Goal: Task Accomplishment & Management: Use online tool/utility

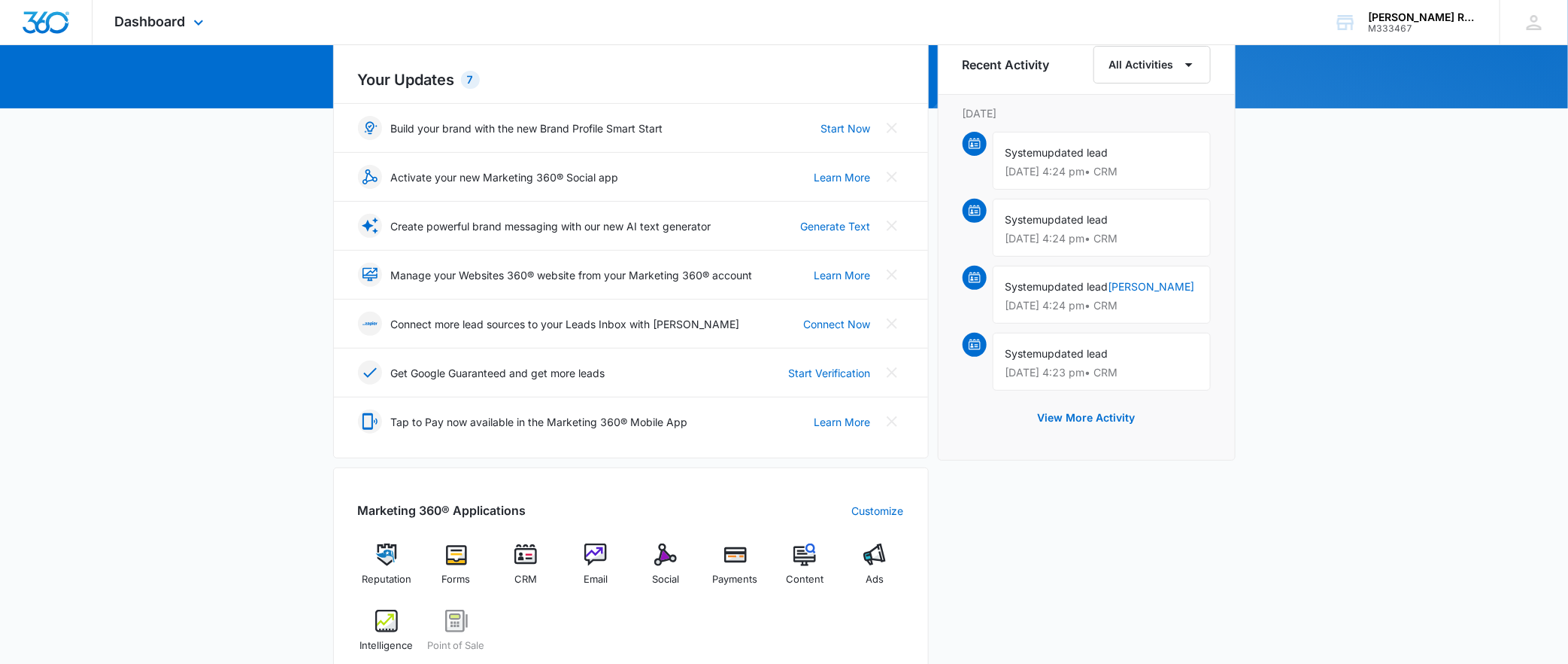
scroll to position [69, 0]
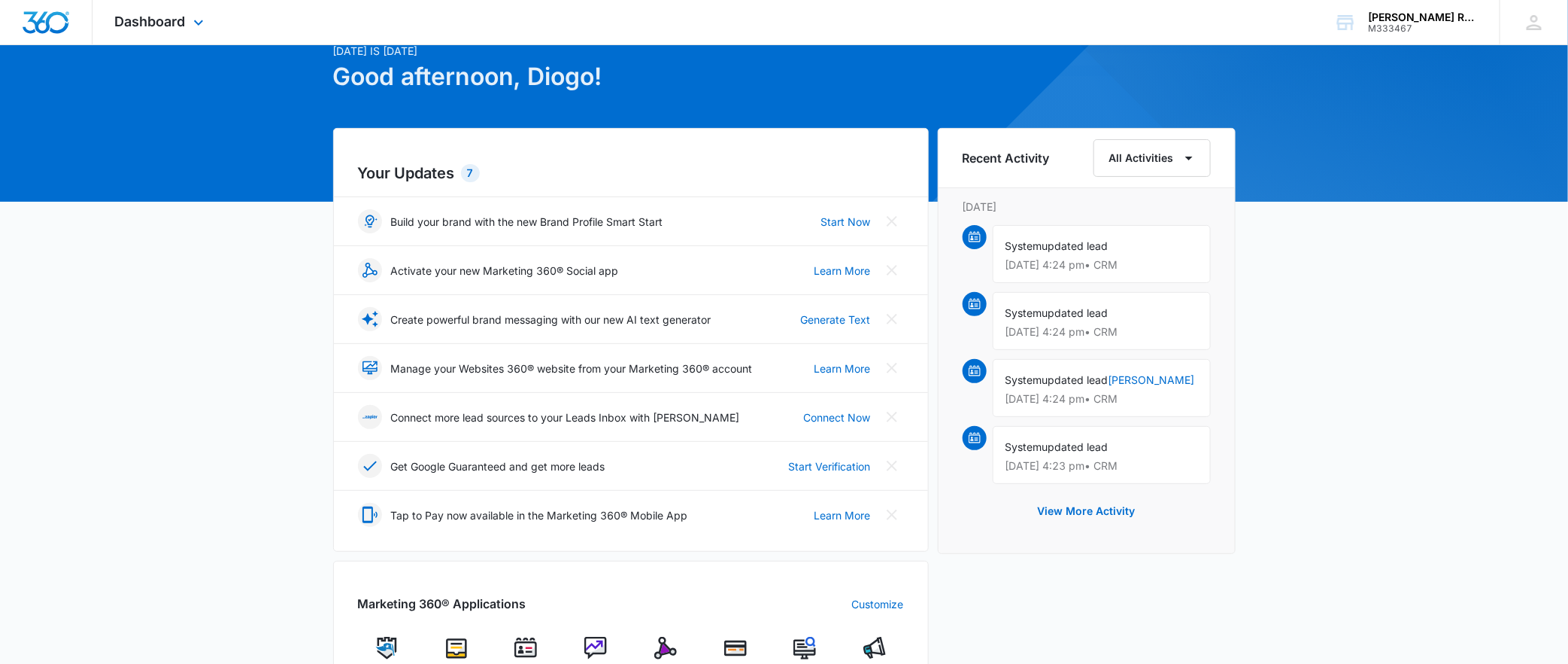
click at [189, 29] on div "Dashboard Apps Reputation Forms CRM Email Social Payments POS Content Ads Intel…" at bounding box center [161, 22] width 138 height 44
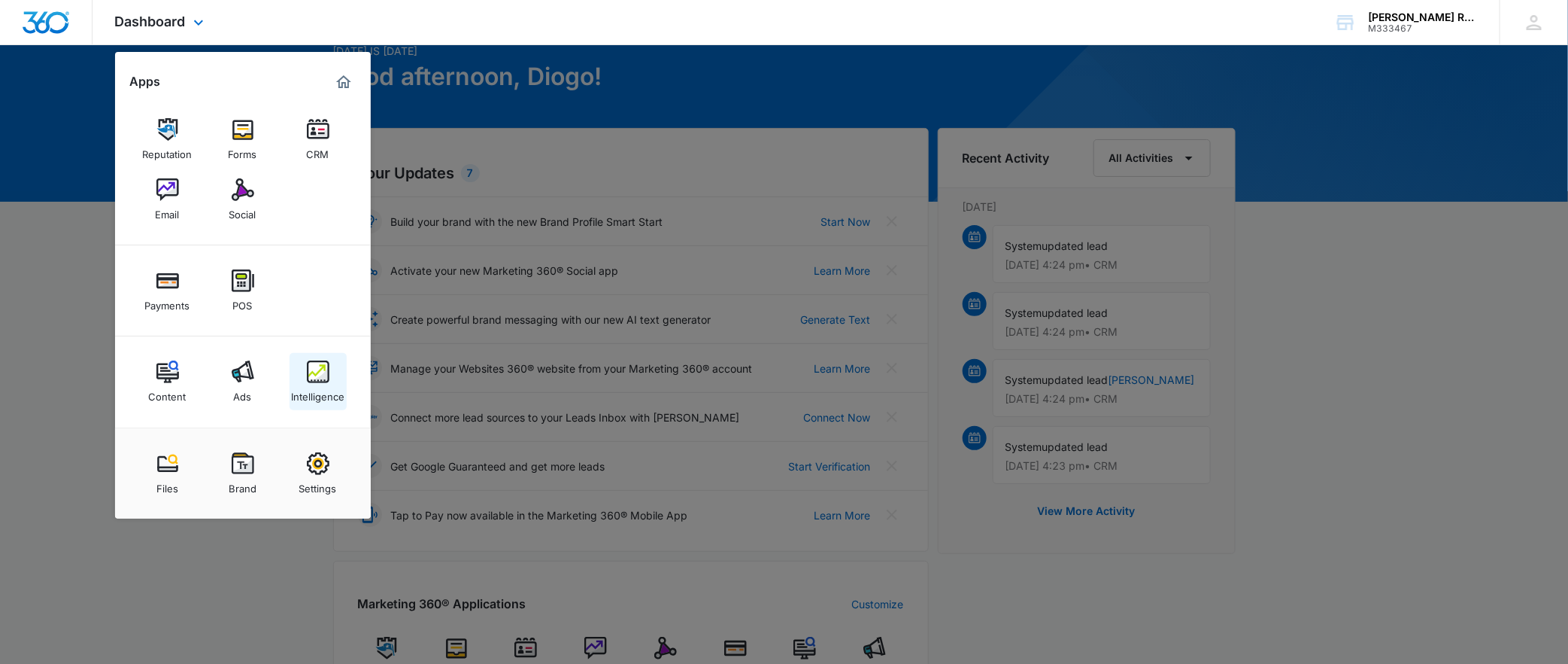
click at [331, 386] on div "Intelligence" at bounding box center [318, 392] width 54 height 19
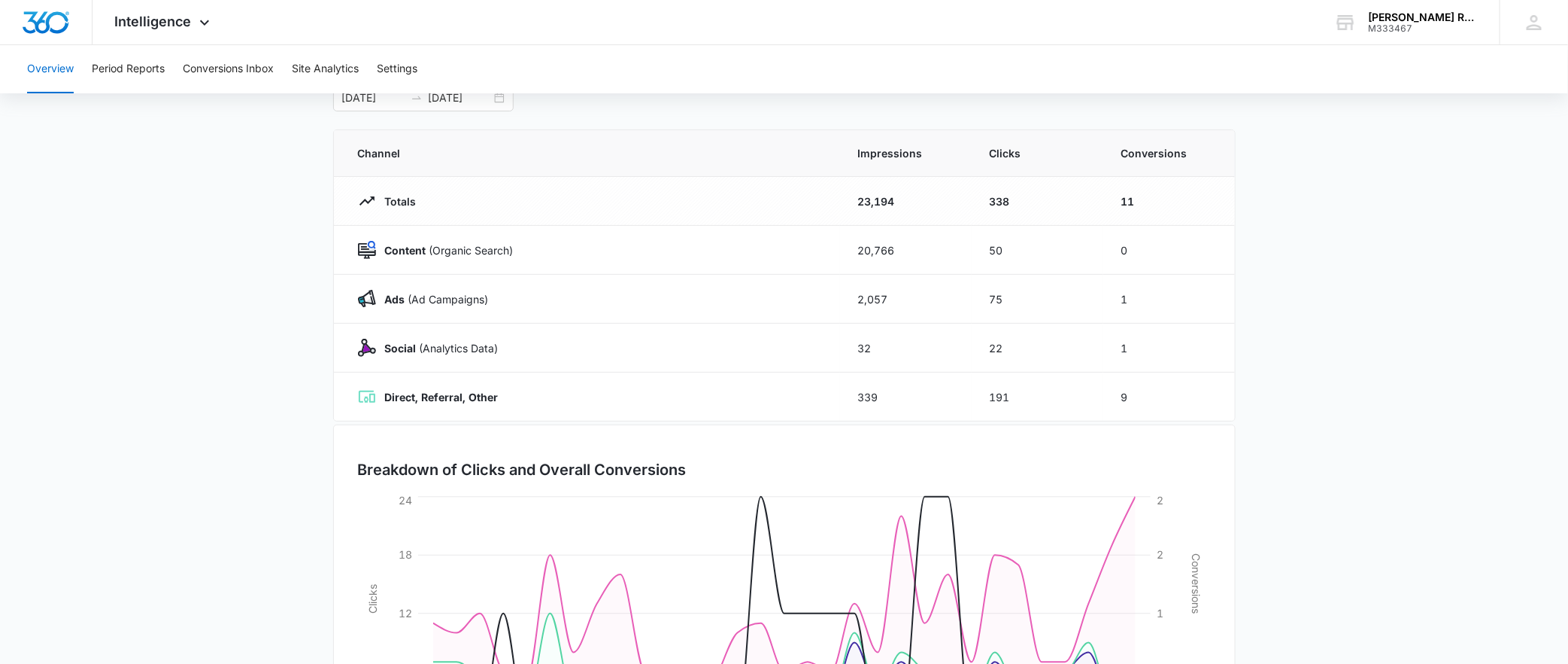
scroll to position [48, 0]
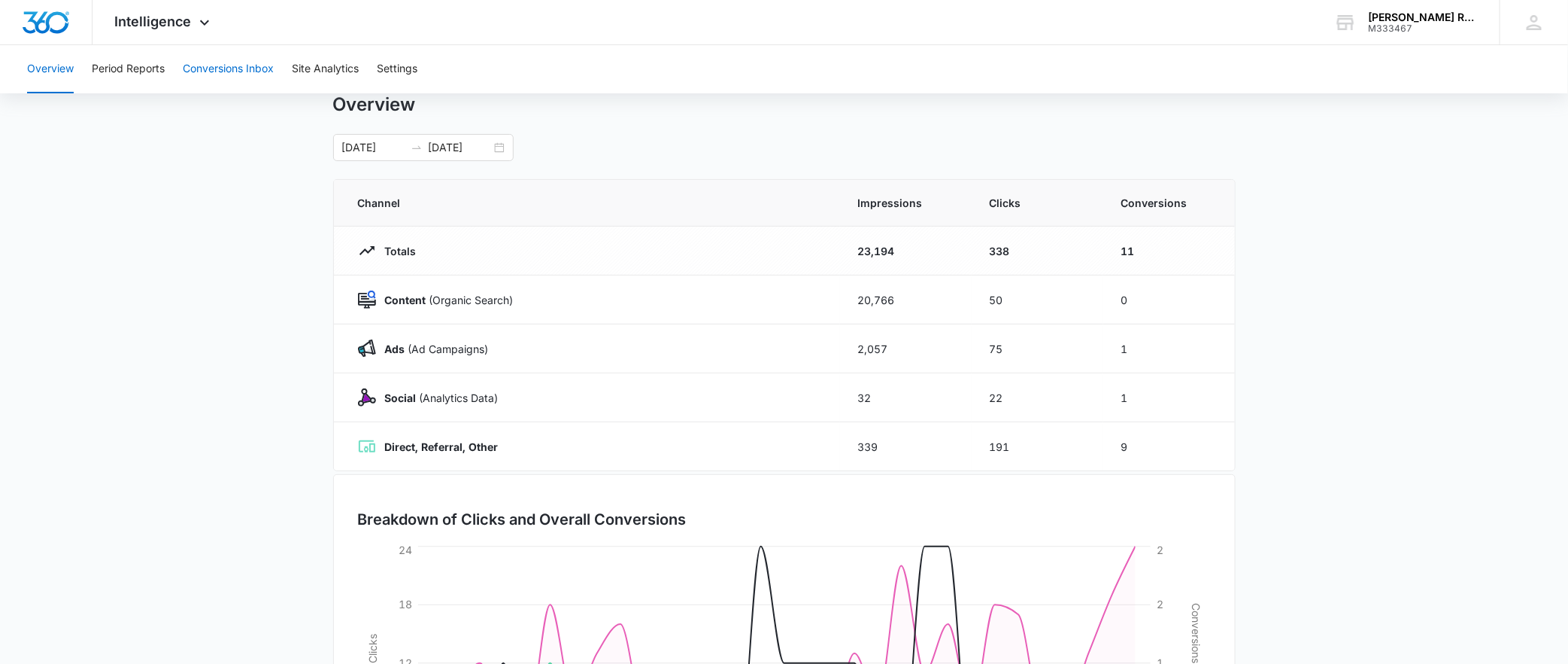
click at [224, 74] on button "Conversions Inbox" at bounding box center [228, 69] width 91 height 48
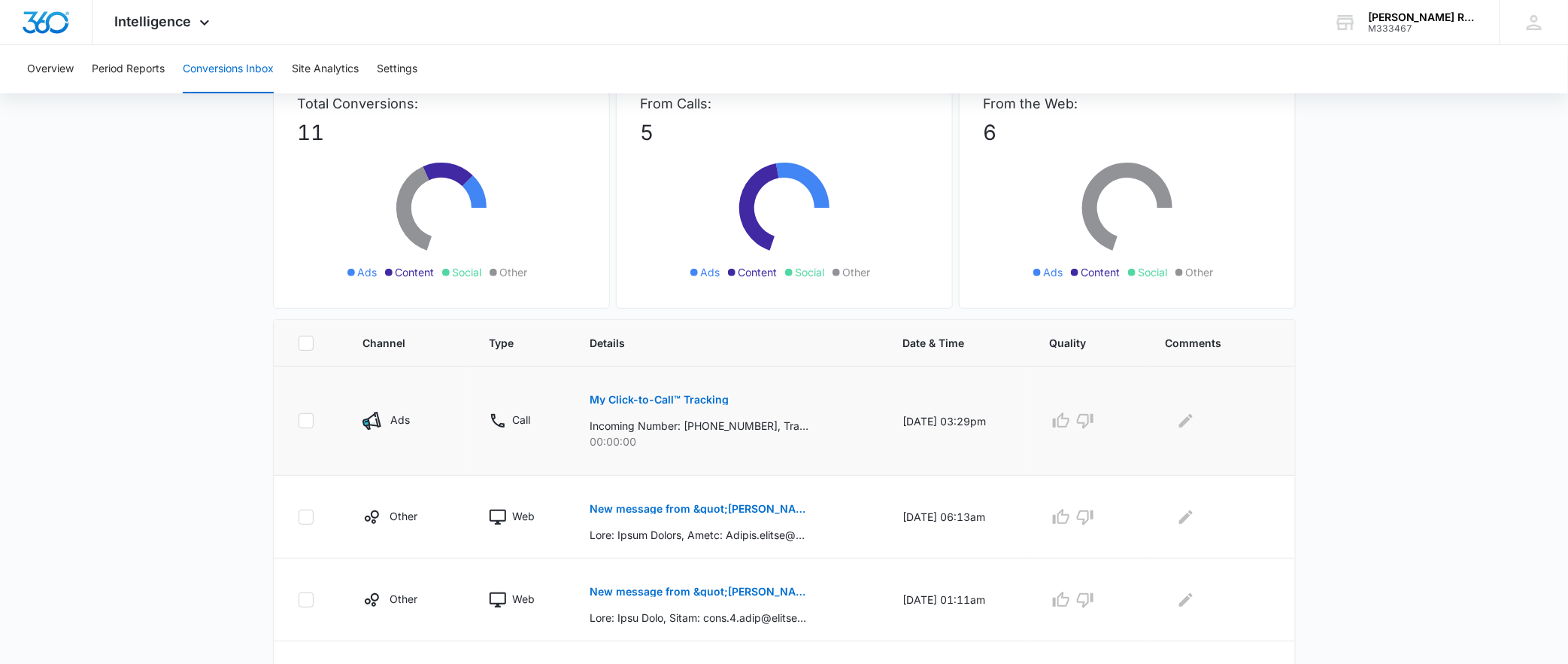
scroll to position [122, 0]
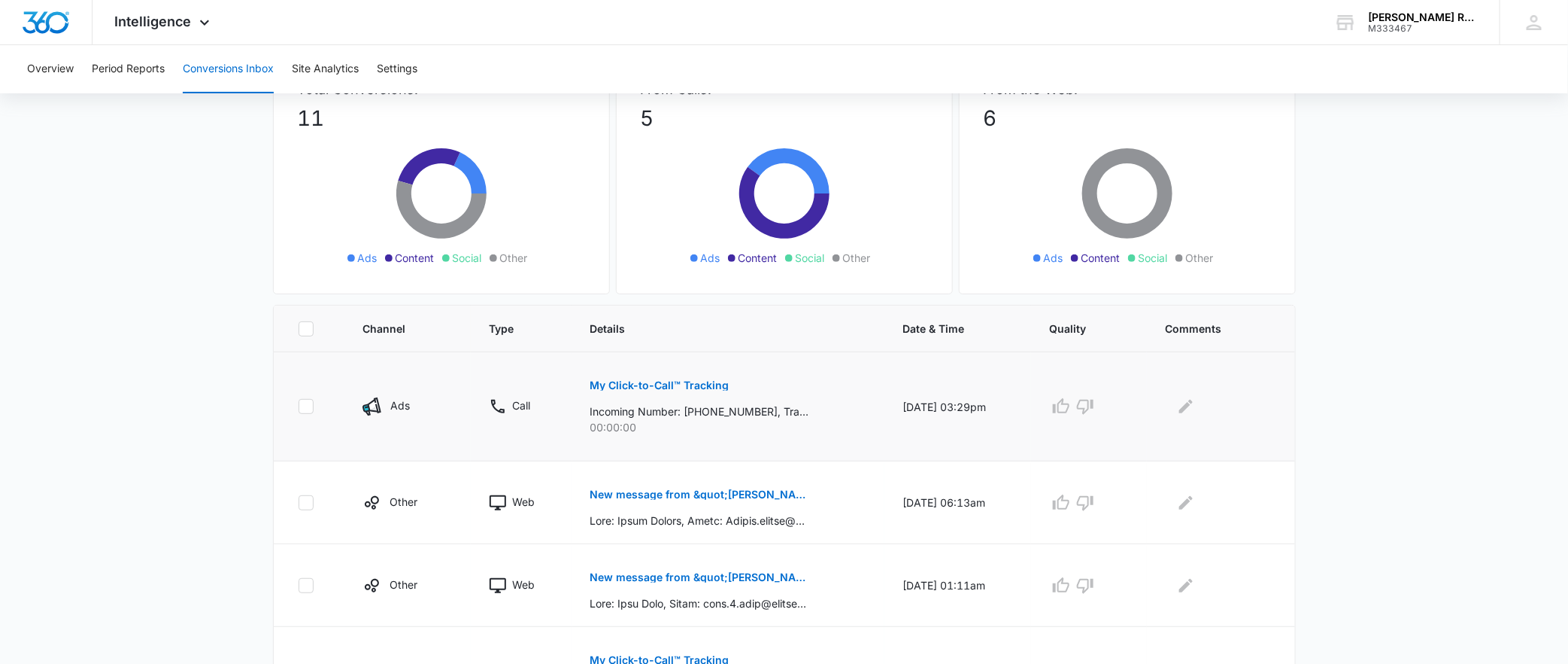
click at [658, 378] on button "My Click-to-Call™ Tracking" at bounding box center [660, 385] width 139 height 36
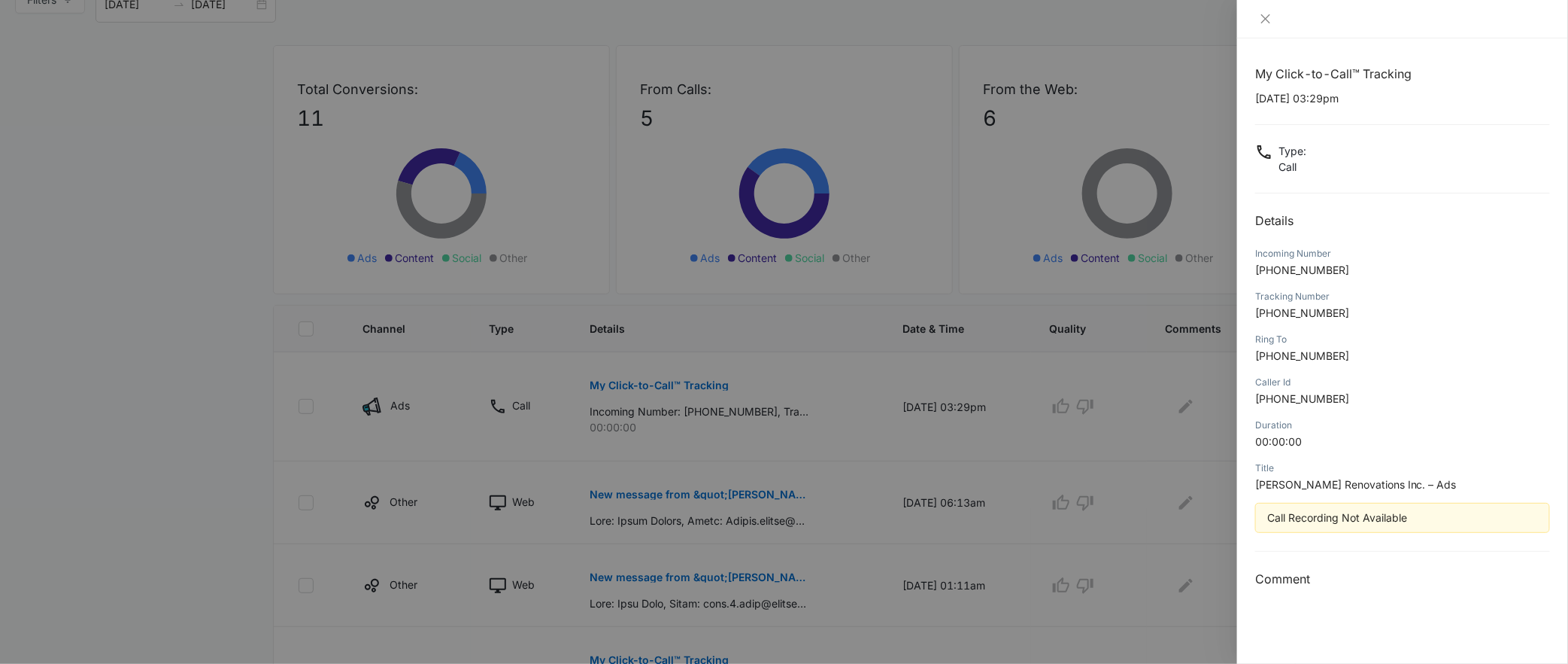
scroll to position [123, 0]
click at [1356, 524] on div "Call Recording Not Available" at bounding box center [1403, 518] width 271 height 17
click at [1284, 22] on div at bounding box center [1403, 18] width 295 height 14
click at [1265, 18] on icon "close" at bounding box center [1266, 18] width 9 height 9
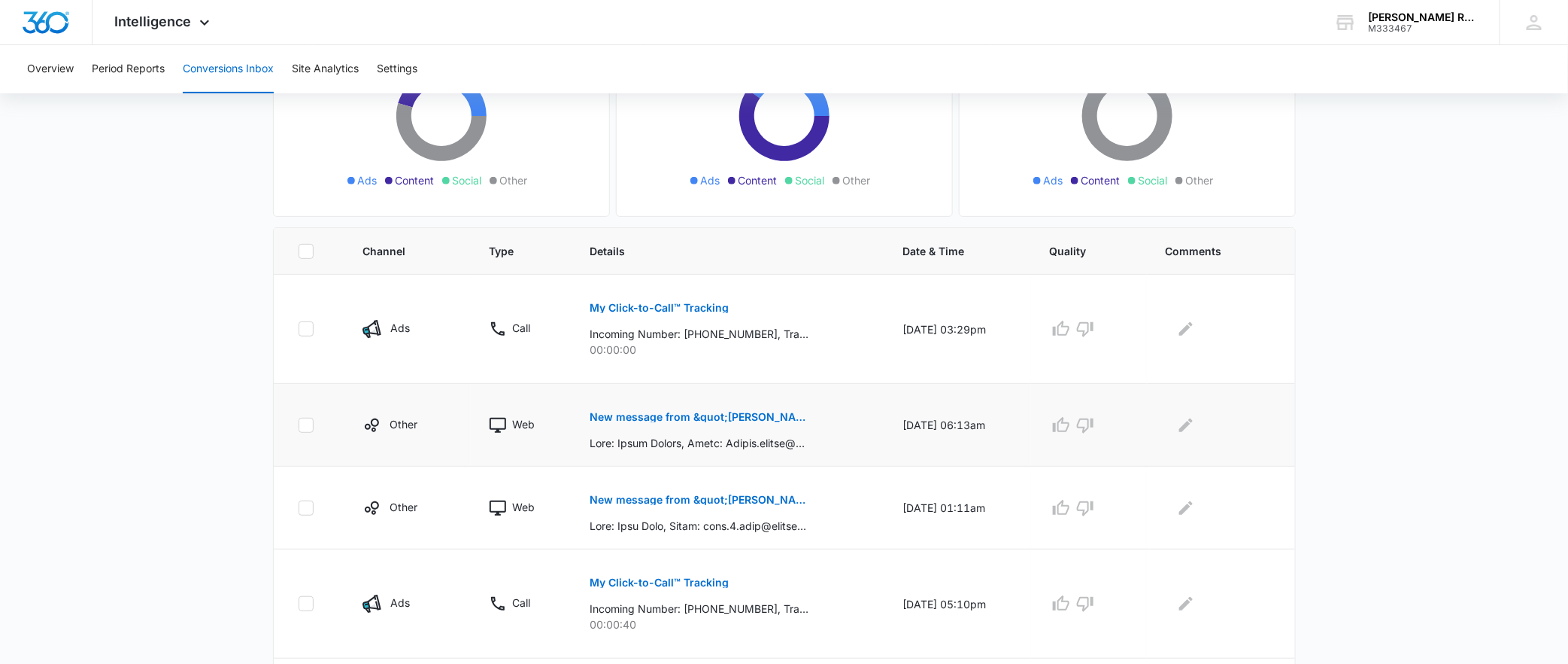
scroll to position [233, 0]
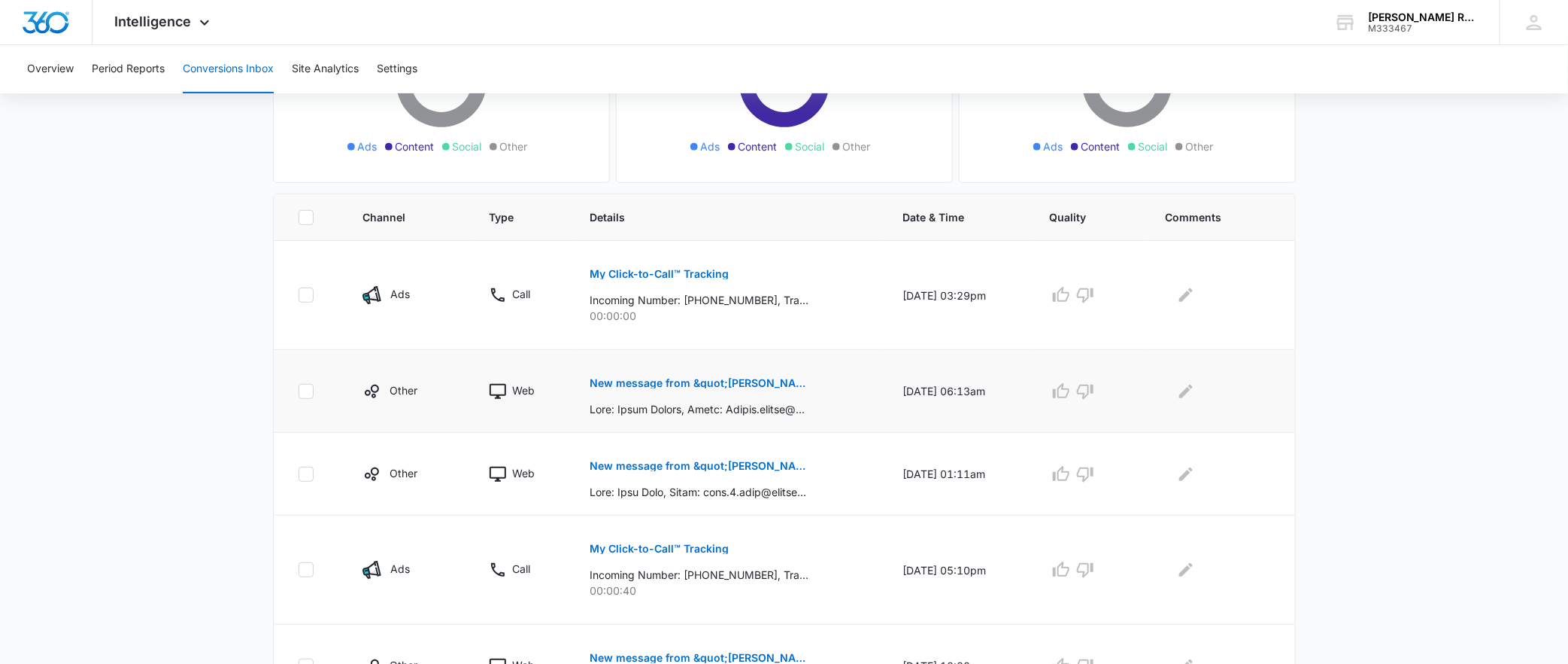
click at [724, 394] on button "New message from &quot;Serrano Renovations / Quality, Integrity, Modern&quot;" at bounding box center [700, 383] width 219 height 36
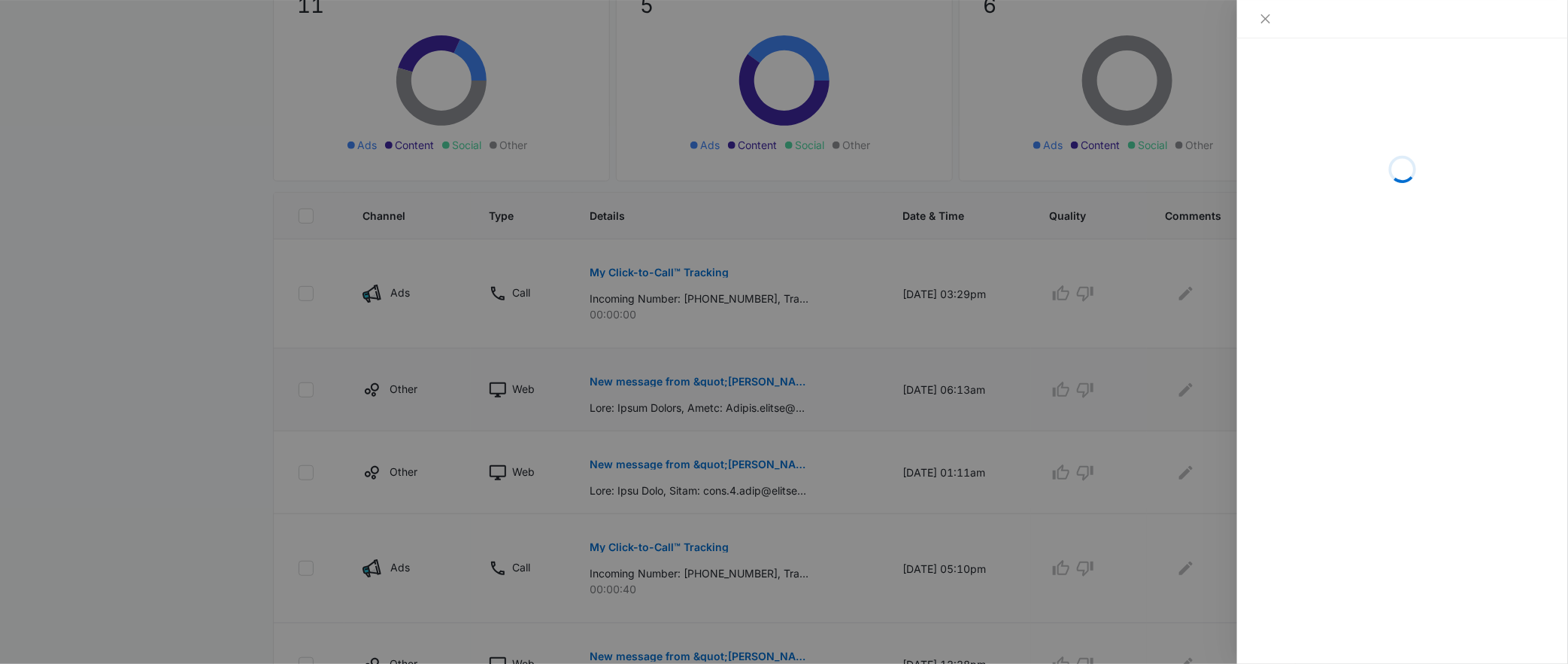
scroll to position [236, 0]
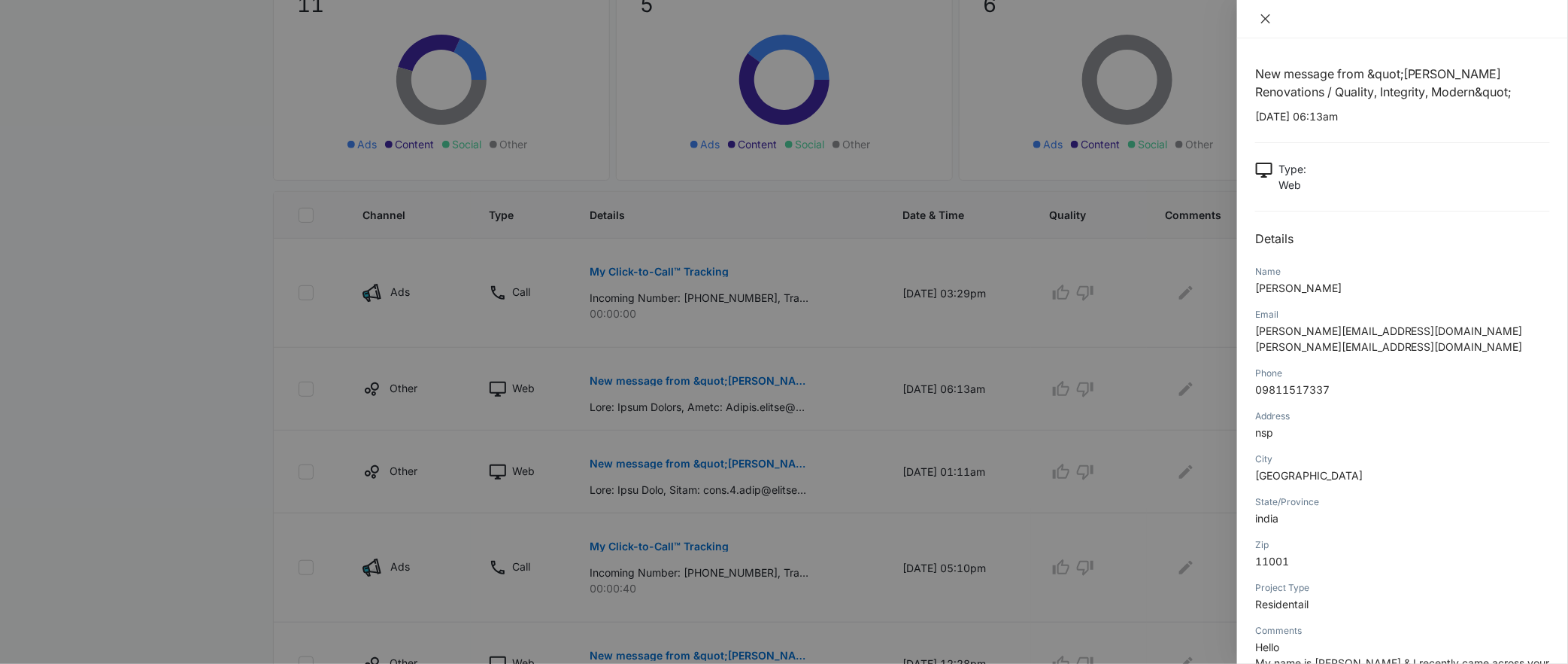
click at [1268, 18] on icon "close" at bounding box center [1266, 18] width 12 height 12
